Goal: Information Seeking & Learning: Learn about a topic

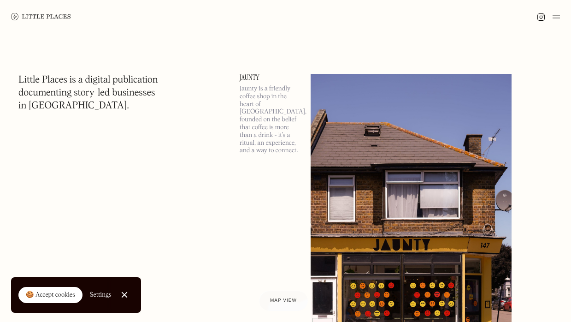
scroll to position [15, 0]
click at [552, 15] on img at bounding box center [555, 16] width 7 height 11
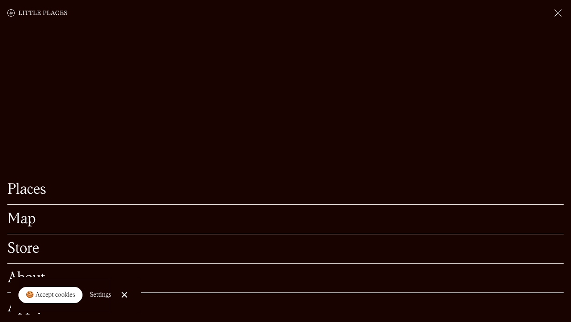
scroll to position [318, 0]
click at [125, 296] on link "Close Cookie Popup" at bounding box center [124, 294] width 18 height 18
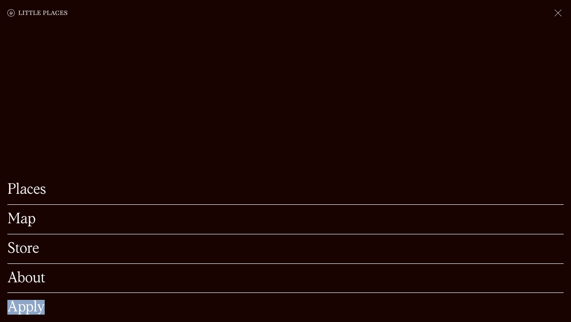
scroll to position [433, 0]
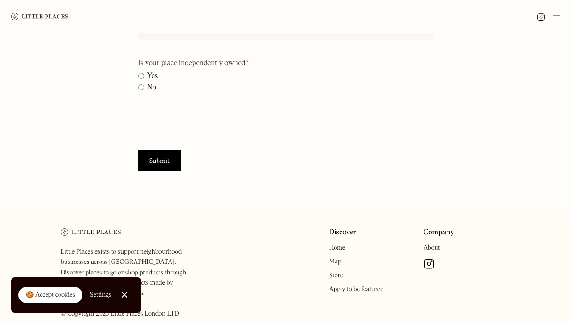
scroll to position [441, 0]
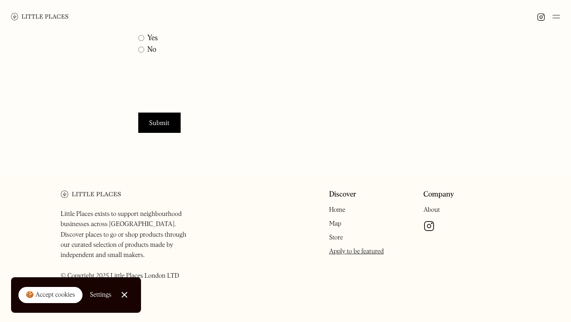
click at [338, 240] on link "Store" at bounding box center [336, 237] width 14 height 6
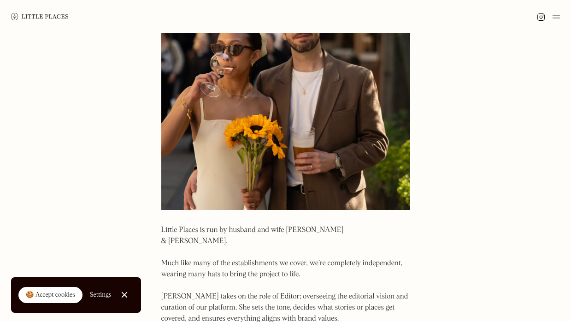
scroll to position [334, 0]
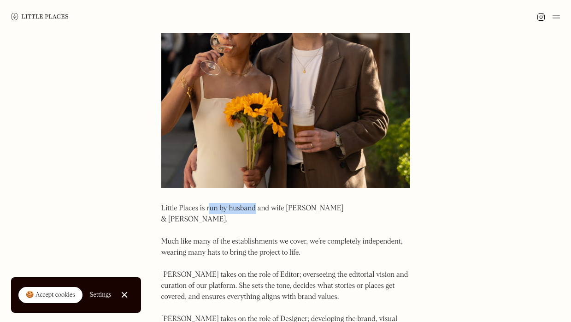
drag, startPoint x: 210, startPoint y: 208, endPoint x: 260, endPoint y: 208, distance: 49.3
click at [260, 208] on p "Little Places is run by husband and wife Kyra & Jason. Much like many of the es…" at bounding box center [285, 302] width 249 height 199
drag, startPoint x: 317, startPoint y: 230, endPoint x: 327, endPoint y: 235, distance: 10.9
click at [327, 235] on p "Little Places is run by husband and wife Kyra & Jason. Much like many of the es…" at bounding box center [285, 302] width 249 height 199
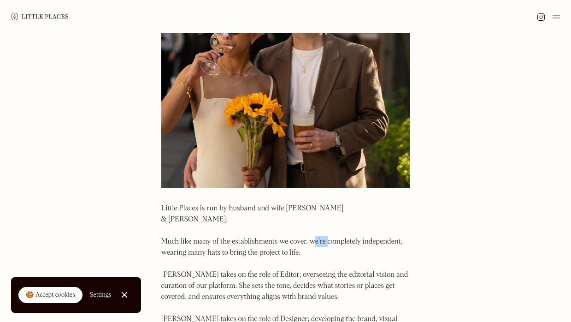
click at [326, 235] on p "Little Places is run by husband and wife Kyra & Jason. Much like many of the es…" at bounding box center [285, 302] width 249 height 199
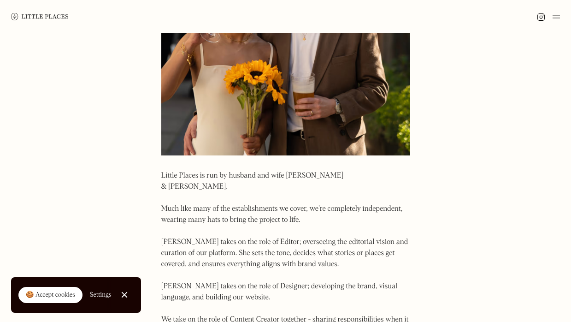
scroll to position [368, 0]
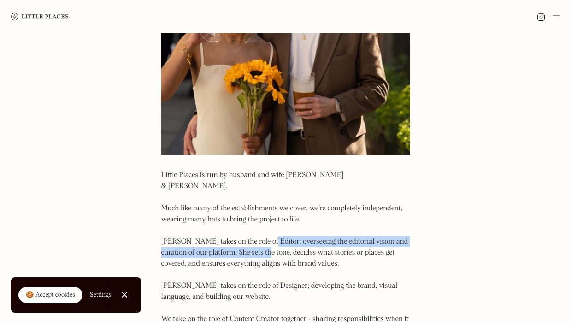
drag, startPoint x: 259, startPoint y: 232, endPoint x: 262, endPoint y: 242, distance: 11.1
click at [262, 242] on p "Little Places is run by husband and wife Kyra & Jason. Much like many of the es…" at bounding box center [285, 269] width 249 height 199
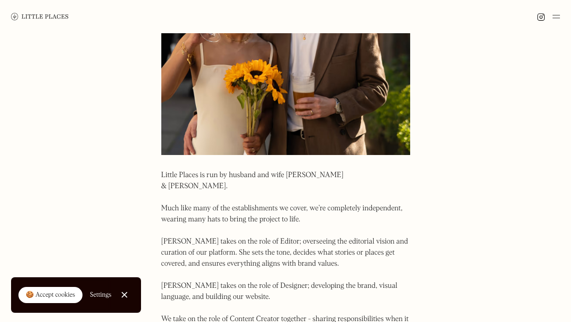
click at [262, 242] on p "Little Places is run by husband and wife Kyra & Jason. Much like many of the es…" at bounding box center [285, 269] width 249 height 199
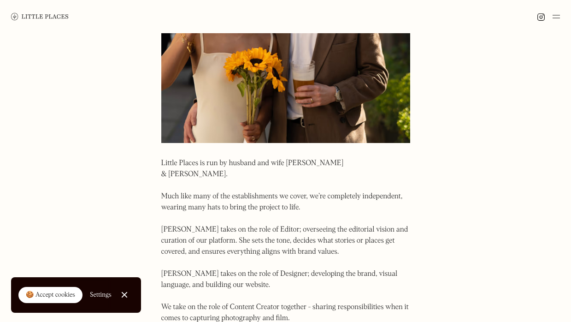
scroll to position [380, 0]
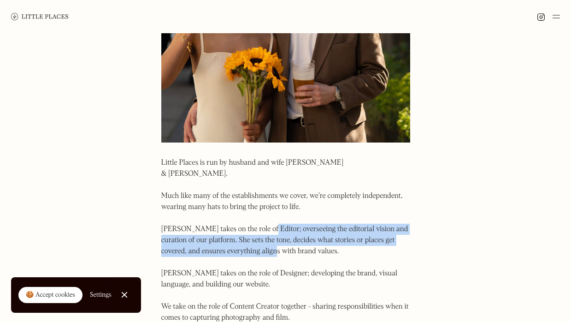
drag, startPoint x: 262, startPoint y: 242, endPoint x: 258, endPoint y: 220, distance: 22.4
click at [258, 220] on p "Little Places is run by husband and wife Kyra & Jason. Much like many of the es…" at bounding box center [285, 256] width 249 height 199
click at [258, 220] on p "Little Places is run by husband and wife [PERSON_NAME] & [PERSON_NAME]. Much li…" at bounding box center [285, 256] width 249 height 199
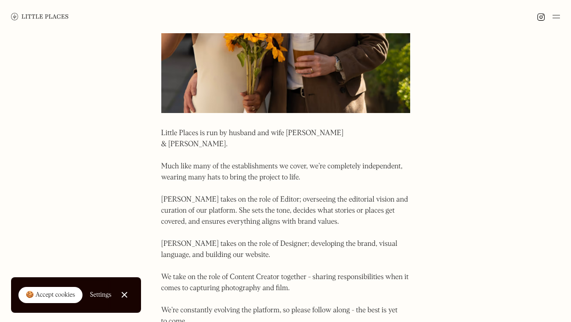
scroll to position [410, 0]
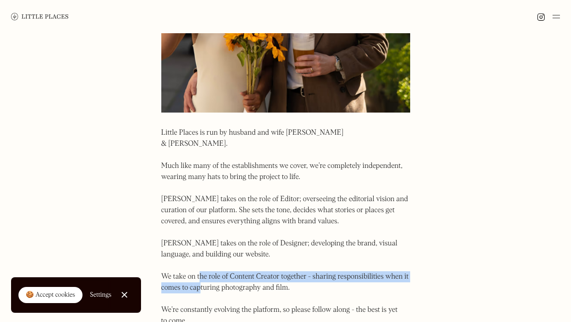
drag, startPoint x: 201, startPoint y: 265, endPoint x: 201, endPoint y: 273, distance: 7.8
click at [201, 273] on p "Little Places is run by husband and wife [PERSON_NAME] & [PERSON_NAME]. Much li…" at bounding box center [285, 226] width 249 height 199
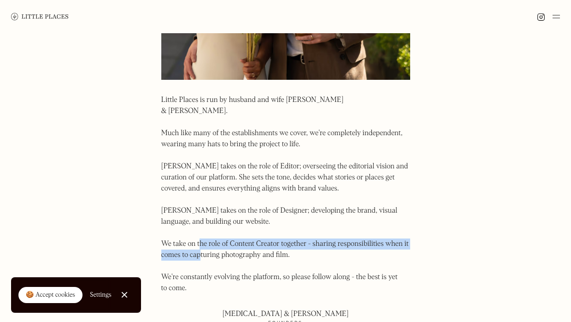
scroll to position [445, 0]
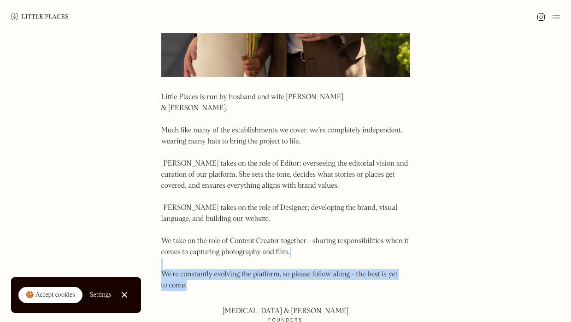
drag, startPoint x: 197, startPoint y: 270, endPoint x: 197, endPoint y: 257, distance: 13.4
click at [197, 257] on p "Little Places is run by husband and wife [PERSON_NAME] & [PERSON_NAME]. Much li…" at bounding box center [285, 191] width 249 height 199
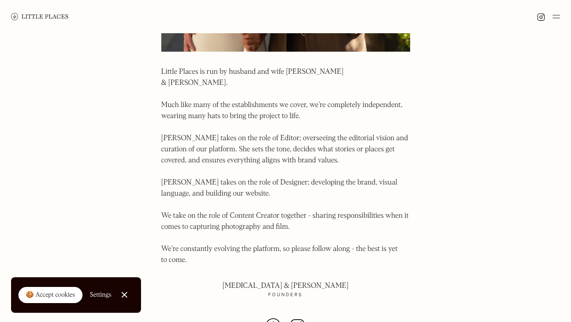
scroll to position [469, 0]
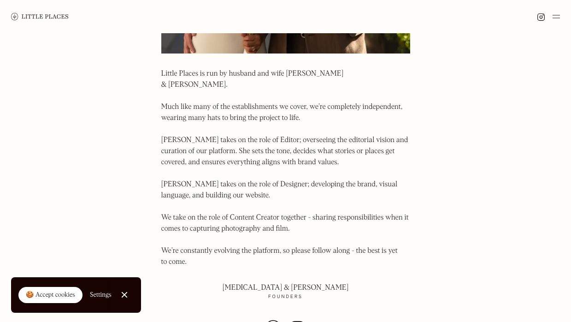
click at [170, 129] on p "Little Places is run by husband and wife [PERSON_NAME] & [PERSON_NAME]. Much li…" at bounding box center [285, 167] width 249 height 199
copy p "[MEDICAL_DATA]"
click at [211, 166] on p "Little Places is run by husband and wife [PERSON_NAME] & [PERSON_NAME]. Much li…" at bounding box center [285, 167] width 249 height 199
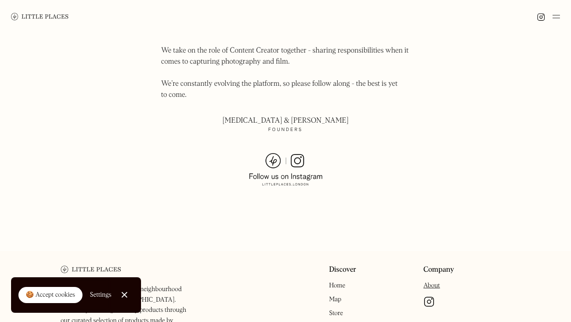
scroll to position [699, 0]
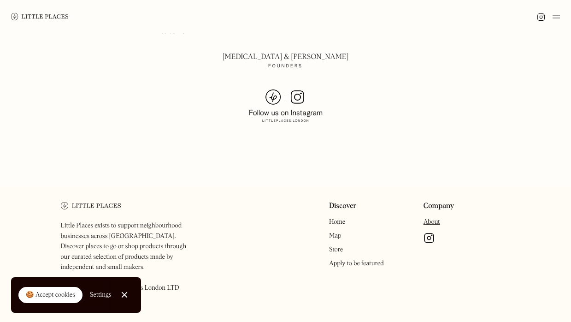
click at [555, 16] on img at bounding box center [555, 16] width 7 height 11
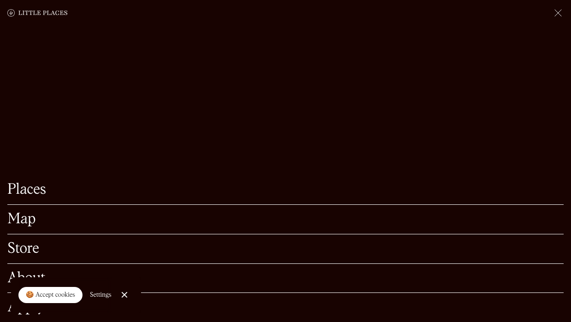
click at [28, 194] on link "Places" at bounding box center [285, 189] width 556 height 14
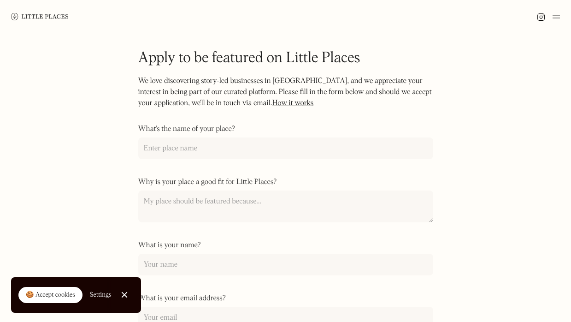
click at [286, 104] on link "How it works" at bounding box center [292, 102] width 41 height 7
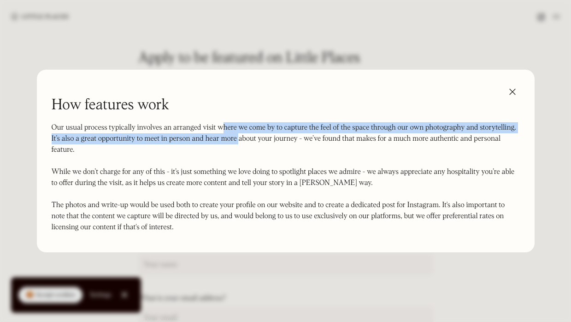
drag, startPoint x: 221, startPoint y: 131, endPoint x: 239, endPoint y: 140, distance: 20.4
click at [239, 140] on p "Our usual process typically involves an arranged visit where we come by to capt…" at bounding box center [286, 177] width 468 height 111
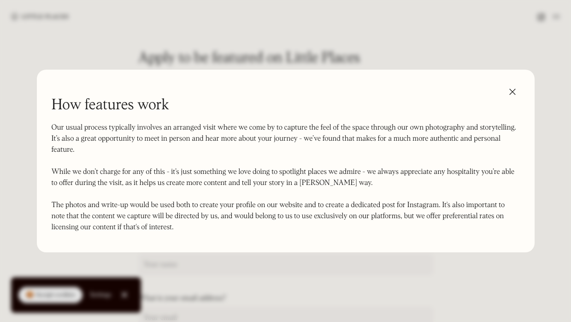
click at [509, 95] on img at bounding box center [512, 91] width 15 height 15
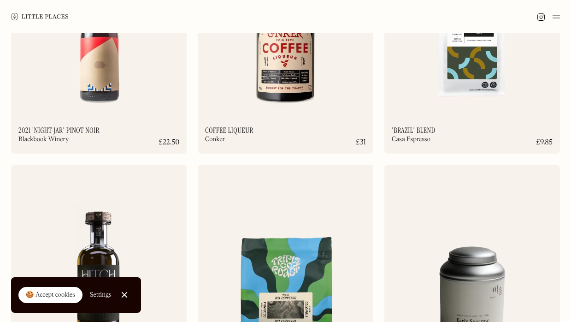
scroll to position [5946, 0]
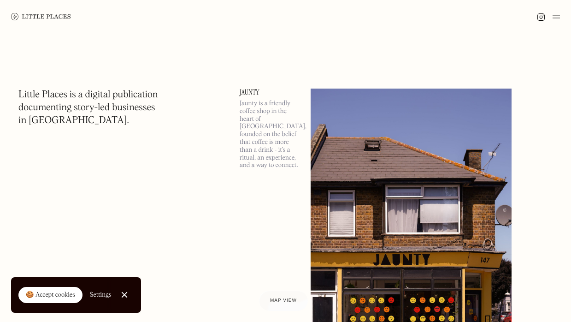
scroll to position [117, 0]
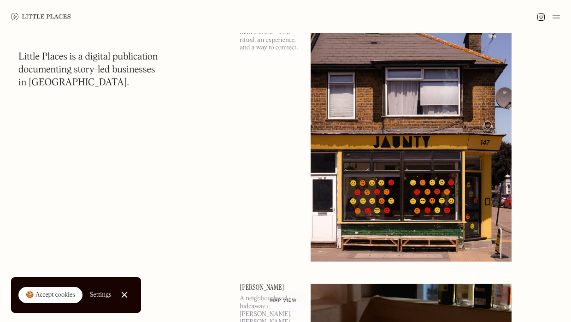
click at [402, 154] on img at bounding box center [410, 116] width 201 height 290
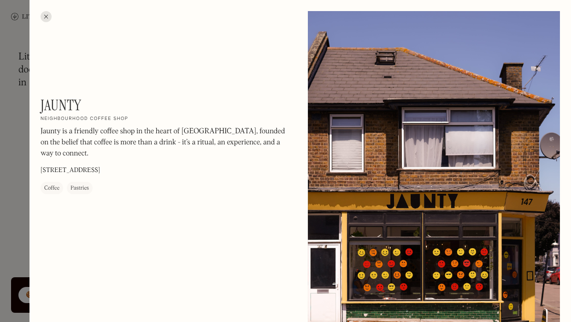
click at [257, 140] on p "Jaunty is a friendly coffee shop in the heart of [GEOGRAPHIC_DATA], founded on …" at bounding box center [165, 142] width 249 height 33
click at [14, 205] on div at bounding box center [285, 161] width 571 height 322
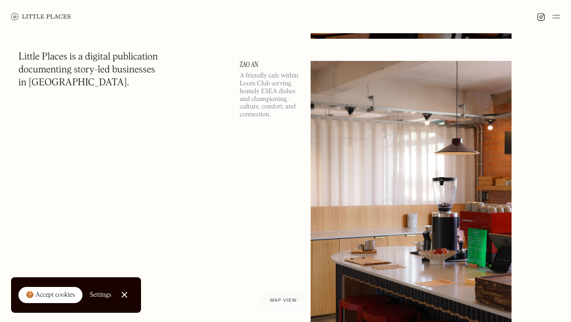
scroll to position [965, 0]
click at [384, 123] on img at bounding box center [410, 206] width 201 height 290
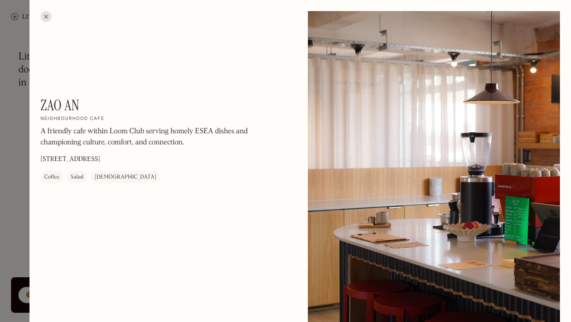
click at [17, 233] on div at bounding box center [285, 161] width 571 height 322
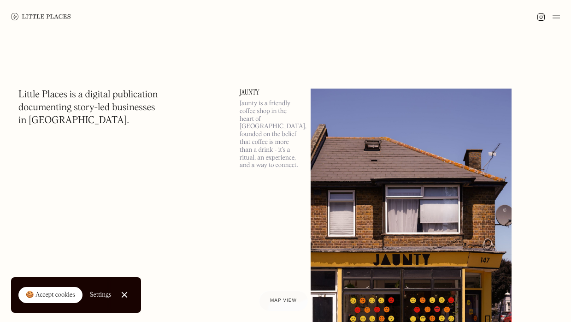
click at [554, 17] on img at bounding box center [555, 16] width 7 height 11
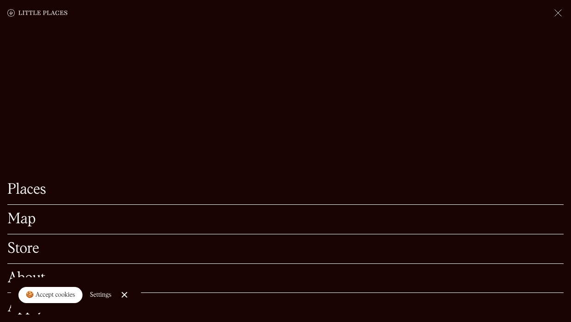
click at [23, 270] on div "About" at bounding box center [285, 277] width 556 height 29
click at [124, 296] on div at bounding box center [124, 295] width 6 height 6
click at [43, 277] on link "About" at bounding box center [285, 278] width 556 height 14
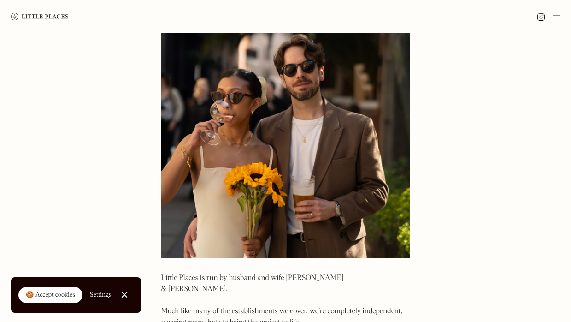
scroll to position [265, 0]
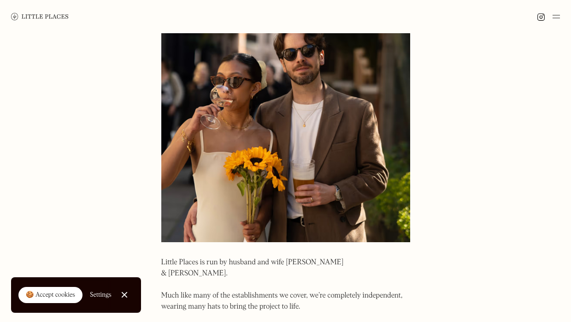
scroll to position [281, 0]
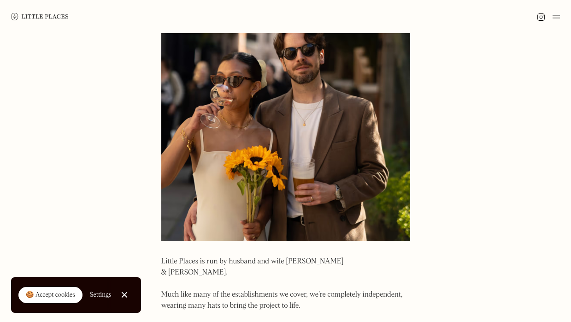
copy p "[MEDICAL_DATA]"
click at [121, 206] on body "Places Map Store About Apply 🍪 Accept cookies Settings Close Cookie Popup Close…" at bounding box center [285, 240] width 571 height 1042
